Goal: Find specific page/section: Find specific page/section

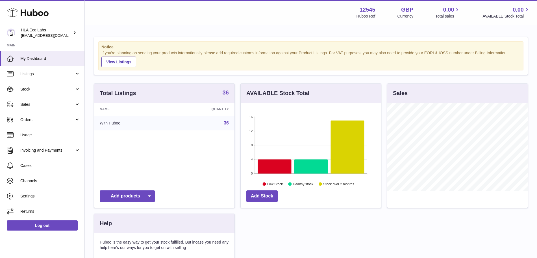
scroll to position [88, 140]
click at [35, 109] on link "Sales" at bounding box center [42, 104] width 84 height 15
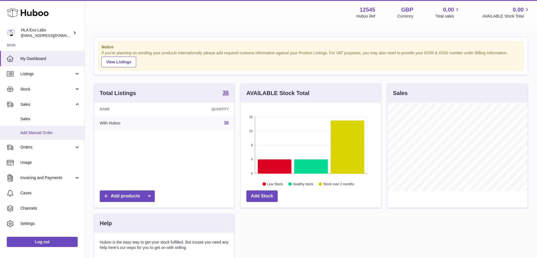
click at [41, 131] on span "Add Manual Order" at bounding box center [50, 132] width 60 height 5
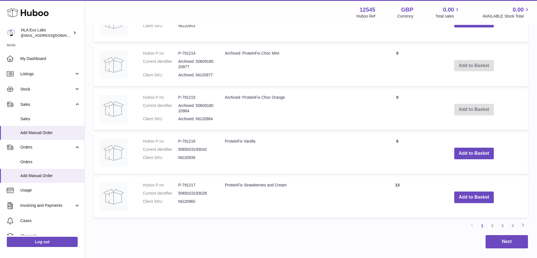
scroll to position [409, 0]
click at [493, 226] on link "2" at bounding box center [492, 225] width 10 height 10
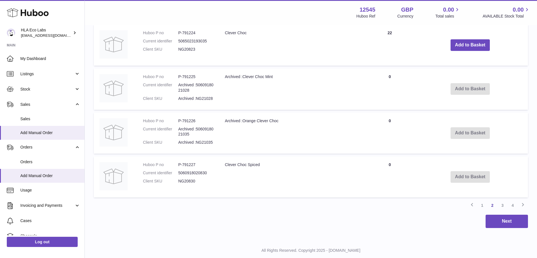
scroll to position [429, 0]
click at [503, 204] on link "3" at bounding box center [502, 204] width 10 height 10
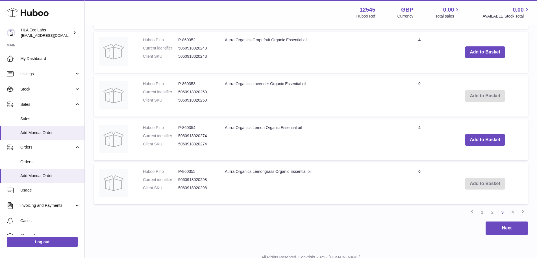
scroll to position [426, 0]
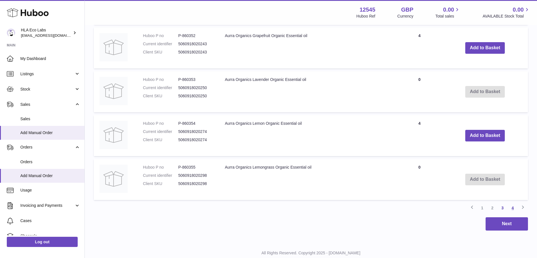
click at [514, 209] on link "4" at bounding box center [513, 207] width 10 height 10
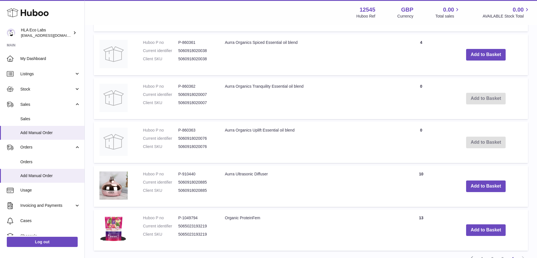
scroll to position [443, 0]
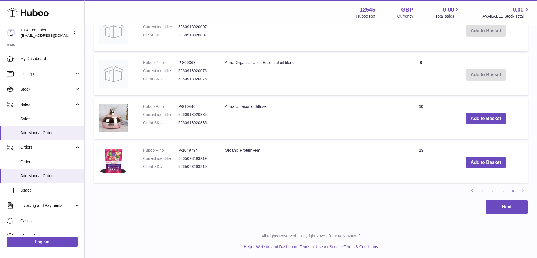
click at [502, 190] on link "3" at bounding box center [502, 191] width 10 height 10
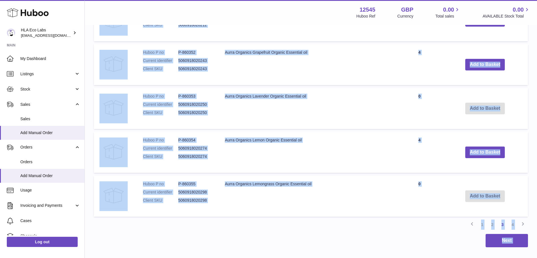
scroll to position [443, 0]
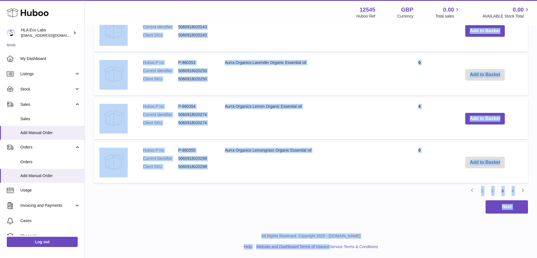
drag, startPoint x: 95, startPoint y: 128, endPoint x: 360, endPoint y: 171, distance: 267.8
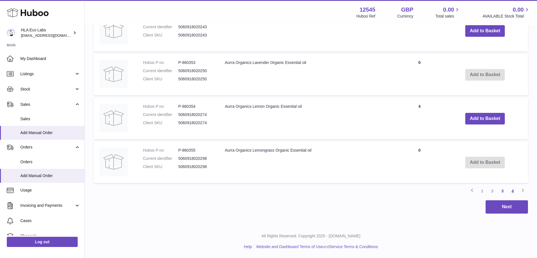
click at [513, 192] on link "4" at bounding box center [513, 191] width 10 height 10
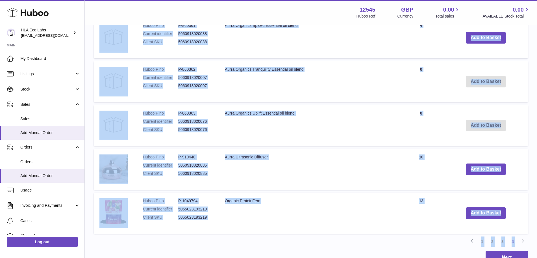
scroll to position [401, 0]
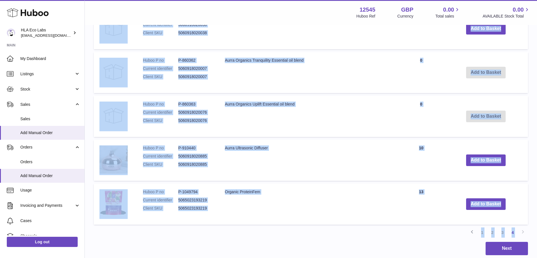
drag, startPoint x: 99, startPoint y: 177, endPoint x: 432, endPoint y: 153, distance: 334.3
click at [432, 153] on tbody "Huboo P no P-860356 Current identifier 5060918020281 Client SKU 5060918020281 A…" at bounding box center [311, 7] width 434 height 435
copy tbody "Lorem I do S-168989 Ametcon adipiscing 7221331980767 Elitse DOE 2904191727670 T…"
